Goal: Information Seeking & Learning: Learn about a topic

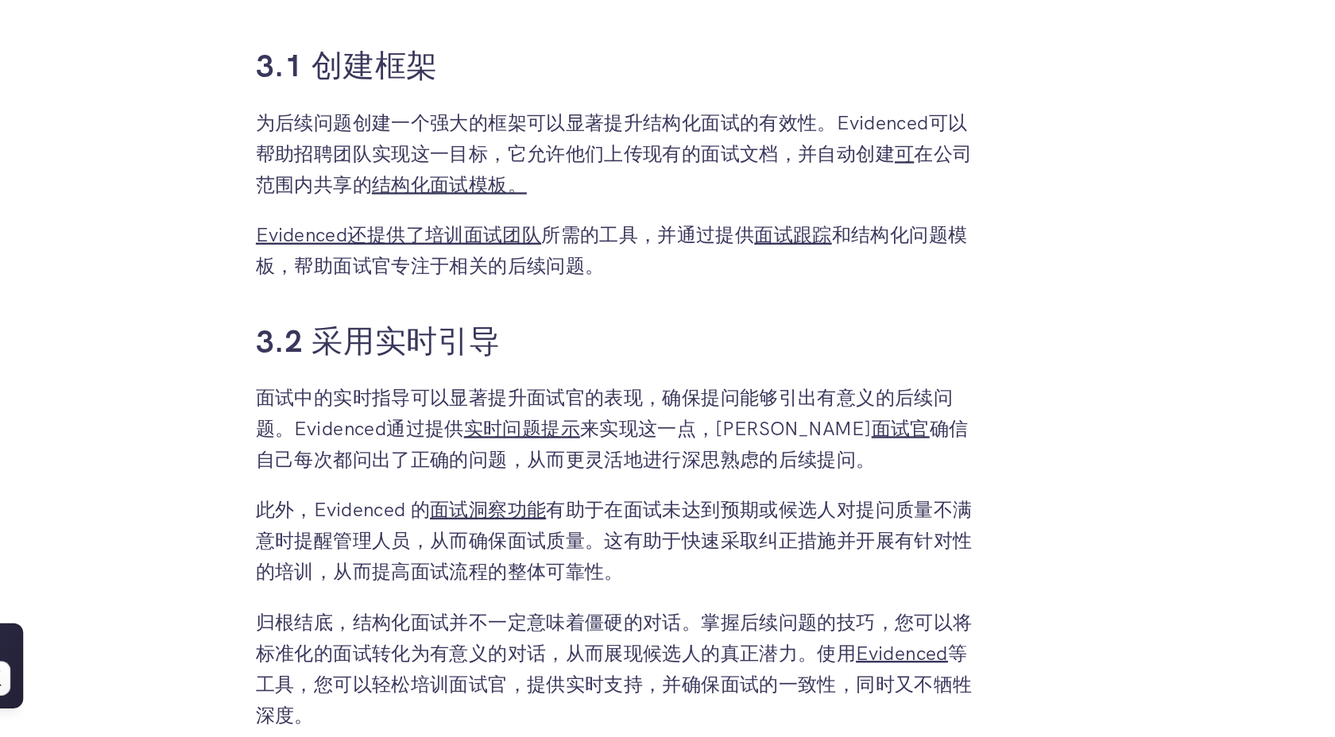
scroll to position [3607, 0]
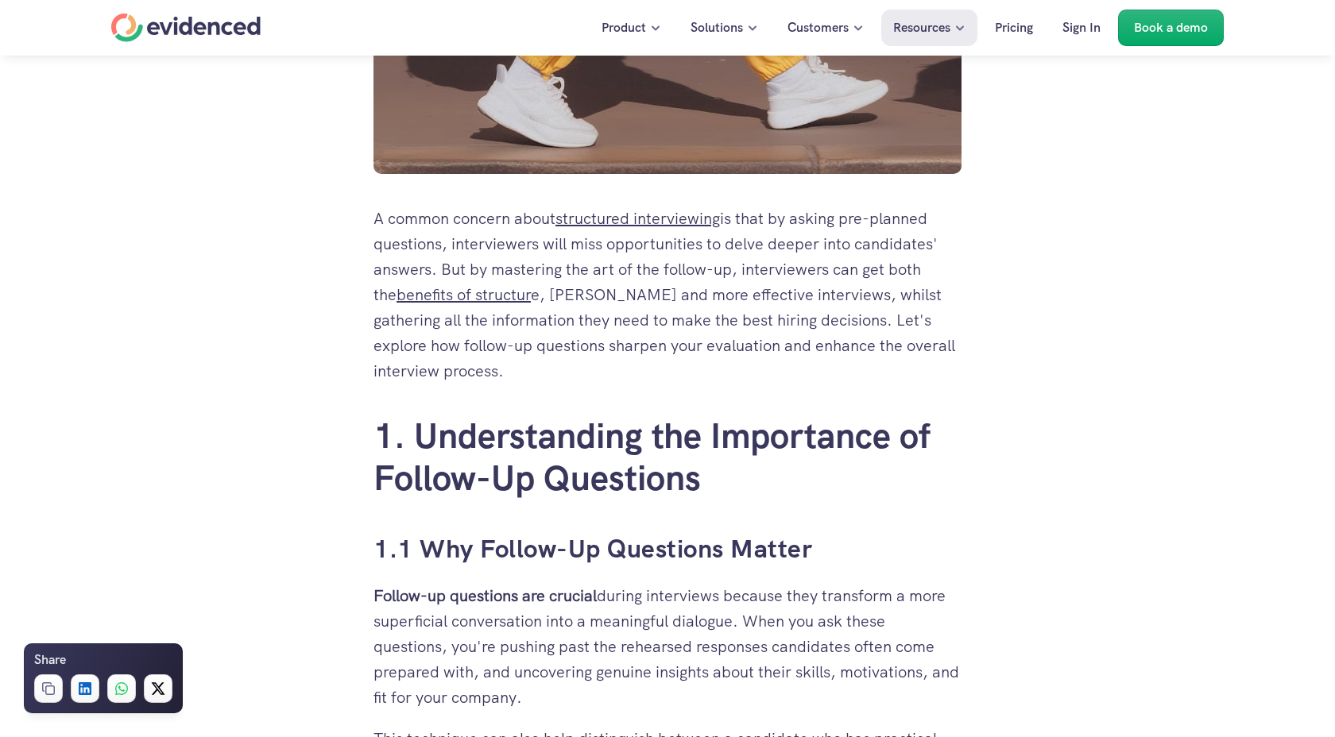
scroll to position [716, 0]
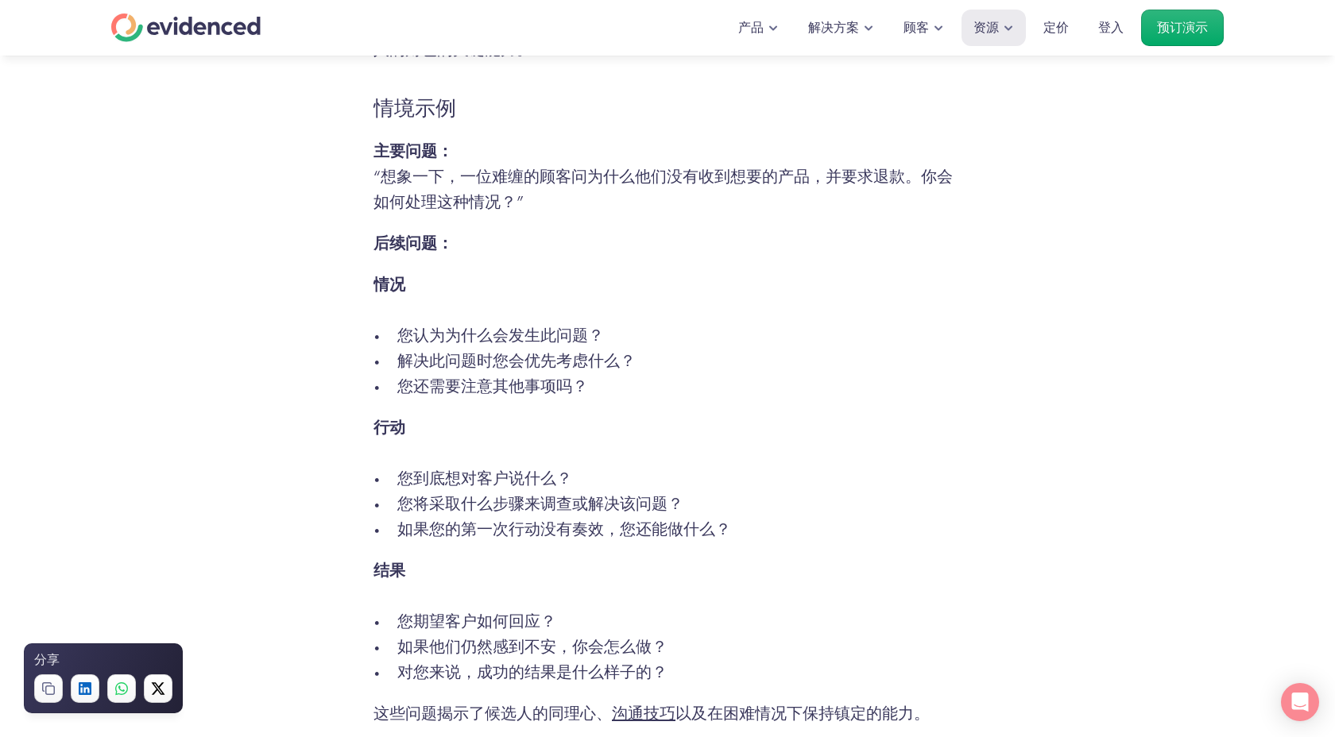
scroll to position [2322, 0]
